Goal: Navigation & Orientation: Find specific page/section

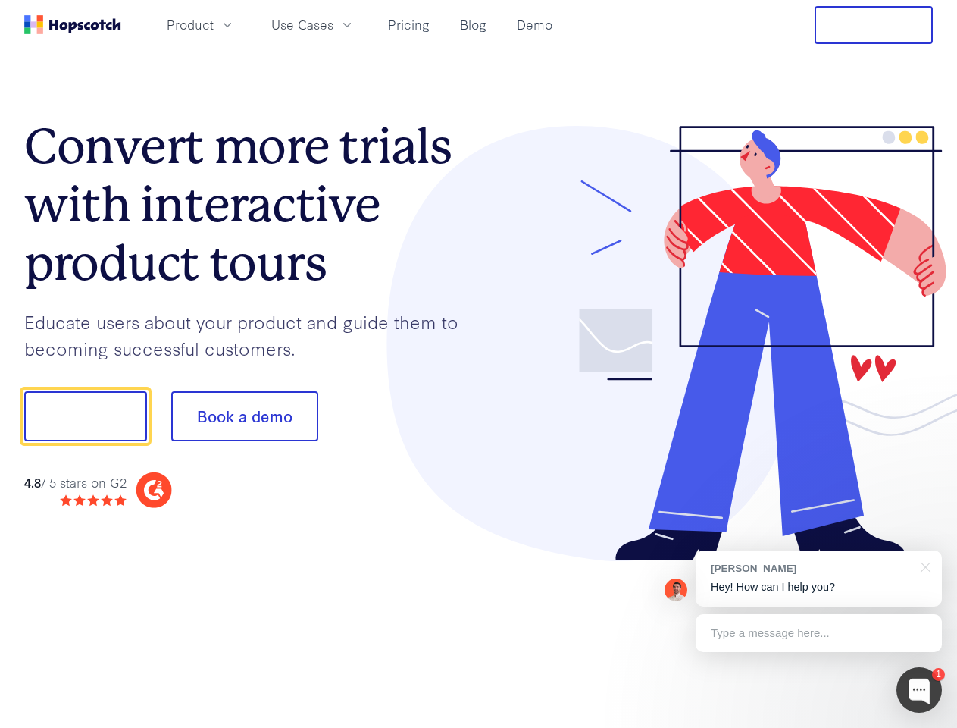
click at [479, 364] on div at bounding box center [706, 344] width 455 height 436
click at [214, 24] on span "Product" at bounding box center [190, 24] width 47 height 19
click at [333, 24] on span "Use Cases" at bounding box center [302, 24] width 62 height 19
click at [874, 25] on button "Free Trial" at bounding box center [874, 25] width 118 height 38
click at [85, 416] on button "Show me!" at bounding box center [85, 416] width 123 height 50
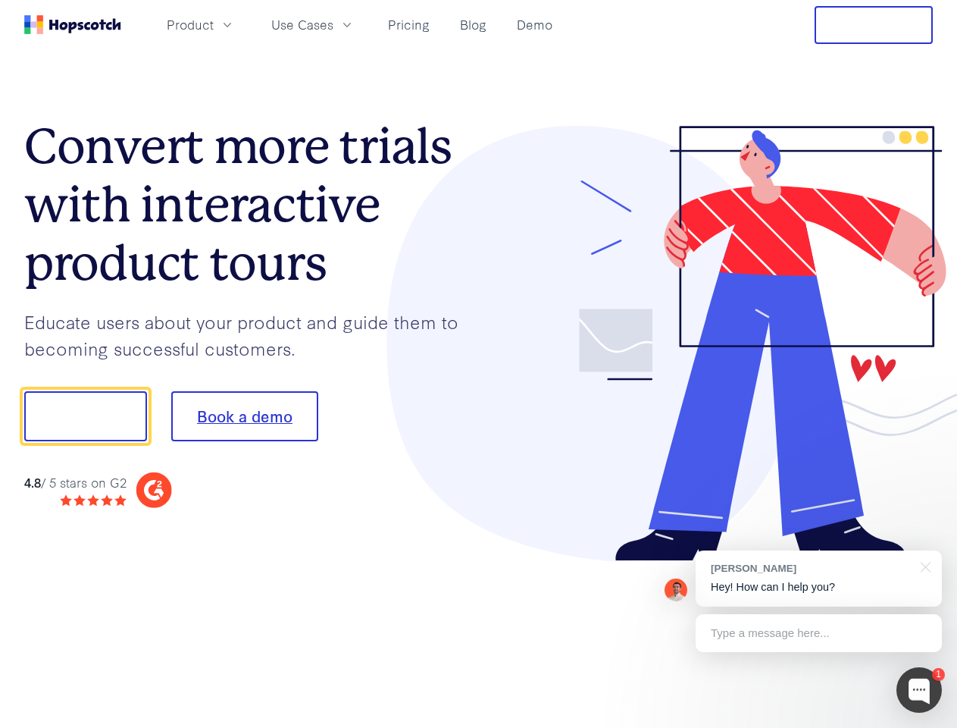
click at [244, 416] on button "Book a demo" at bounding box center [244, 416] width 147 height 50
click at [919, 690] on div at bounding box center [919, 689] width 45 height 45
click at [818, 578] on div "[PERSON_NAME] Hey! How can I help you?" at bounding box center [819, 578] width 246 height 56
click at [923, 727] on div "1 [PERSON_NAME] Hey! How can I help you? Type a message here... Free live chat …" at bounding box center [478, 728] width 957 height 0
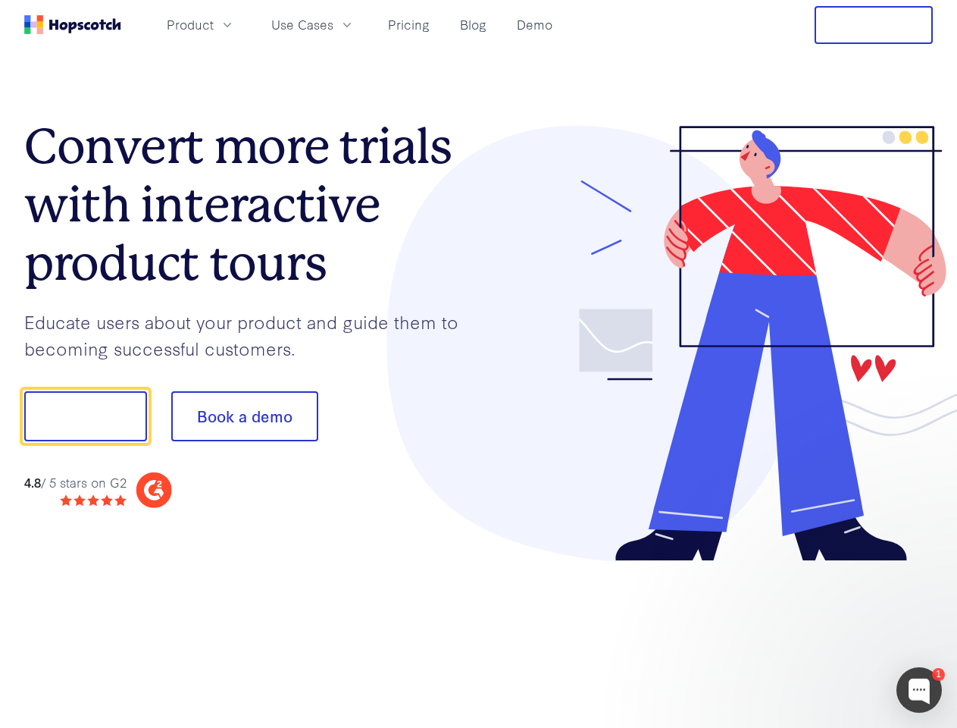
click at [818, 633] on div at bounding box center [800, 516] width 284 height 302
